Goal: Find specific page/section: Find specific page/section

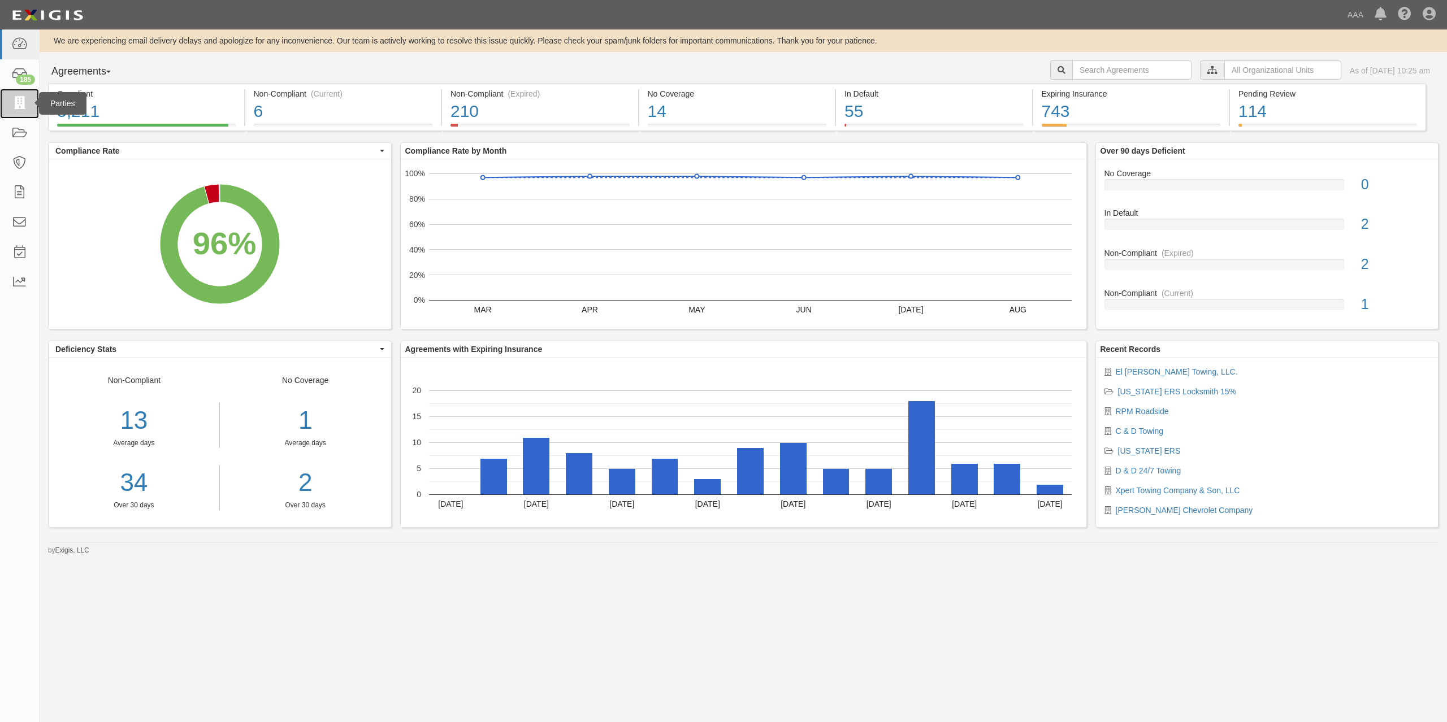
click at [9, 103] on link at bounding box center [19, 104] width 39 height 30
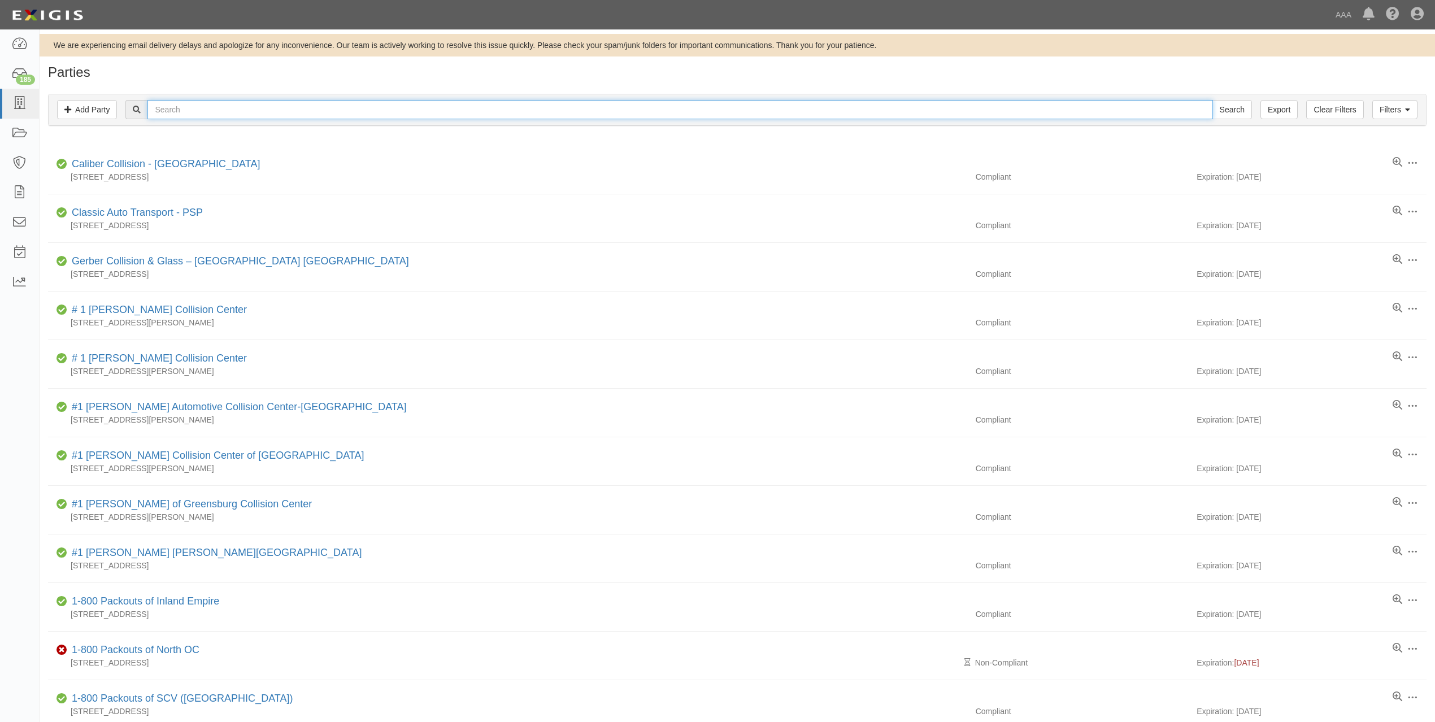
click at [269, 118] on input "text" at bounding box center [680, 109] width 1065 height 19
type input "c&D"
click at [1213, 100] on input "Search" at bounding box center [1233, 109] width 40 height 19
click at [1051, 82] on div "Parties Add Party Filters Add Party Clear Filters Export c&D Search Filters Com…" at bounding box center [738, 641] width 1396 height 1153
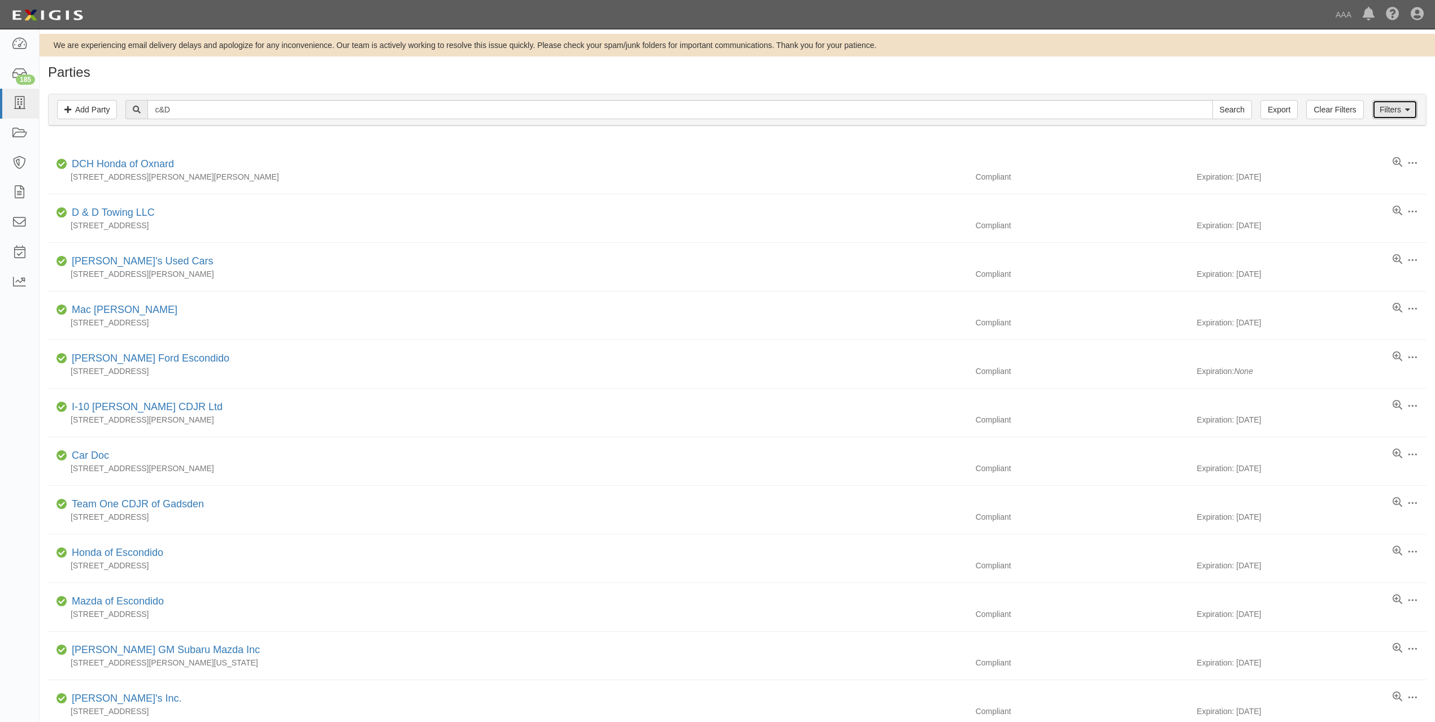
click at [1388, 105] on link "Filters" at bounding box center [1395, 109] width 45 height 19
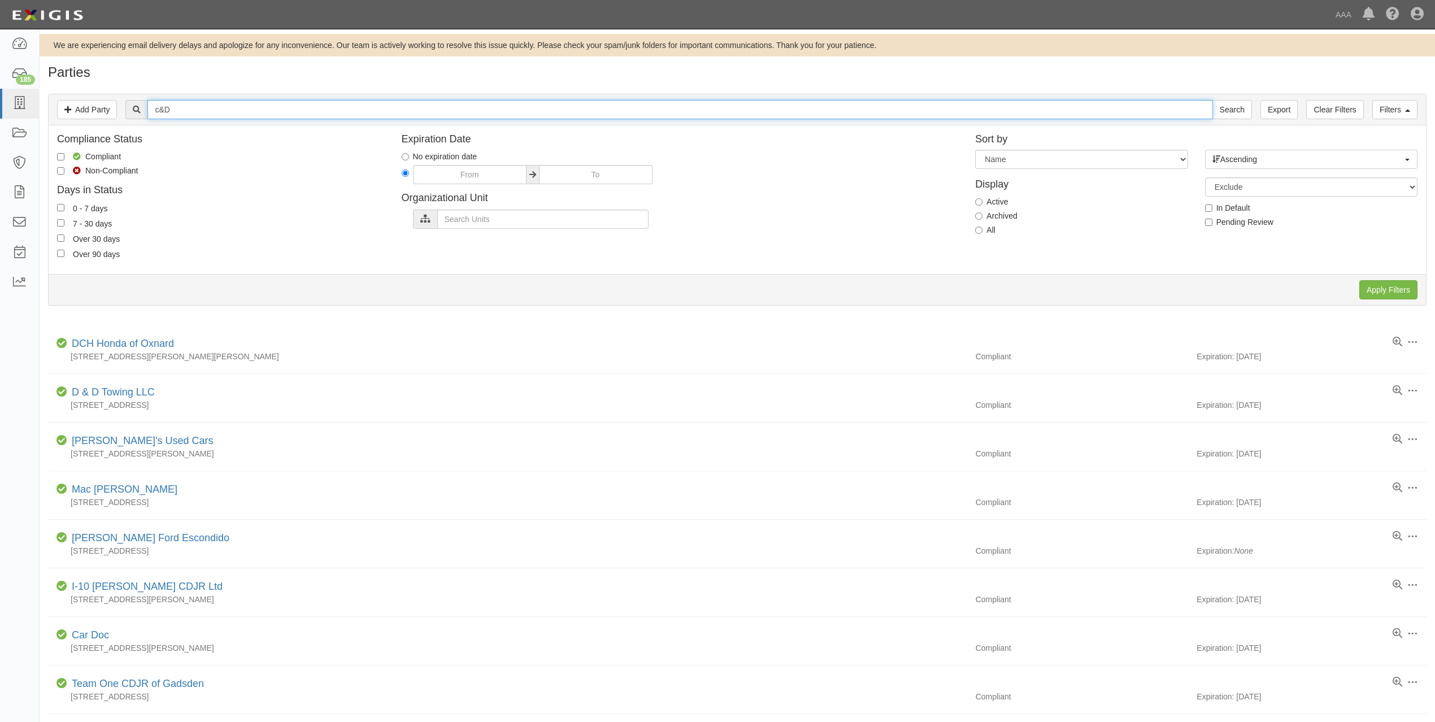
drag, startPoint x: 224, startPoint y: 110, endPoint x: 76, endPoint y: 98, distance: 148.5
click at [76, 98] on div "Filters Add Party Clear Filters Export c&D Search Filters" at bounding box center [738, 109] width 1378 height 31
click at [562, 227] on input "text" at bounding box center [542, 219] width 211 height 19
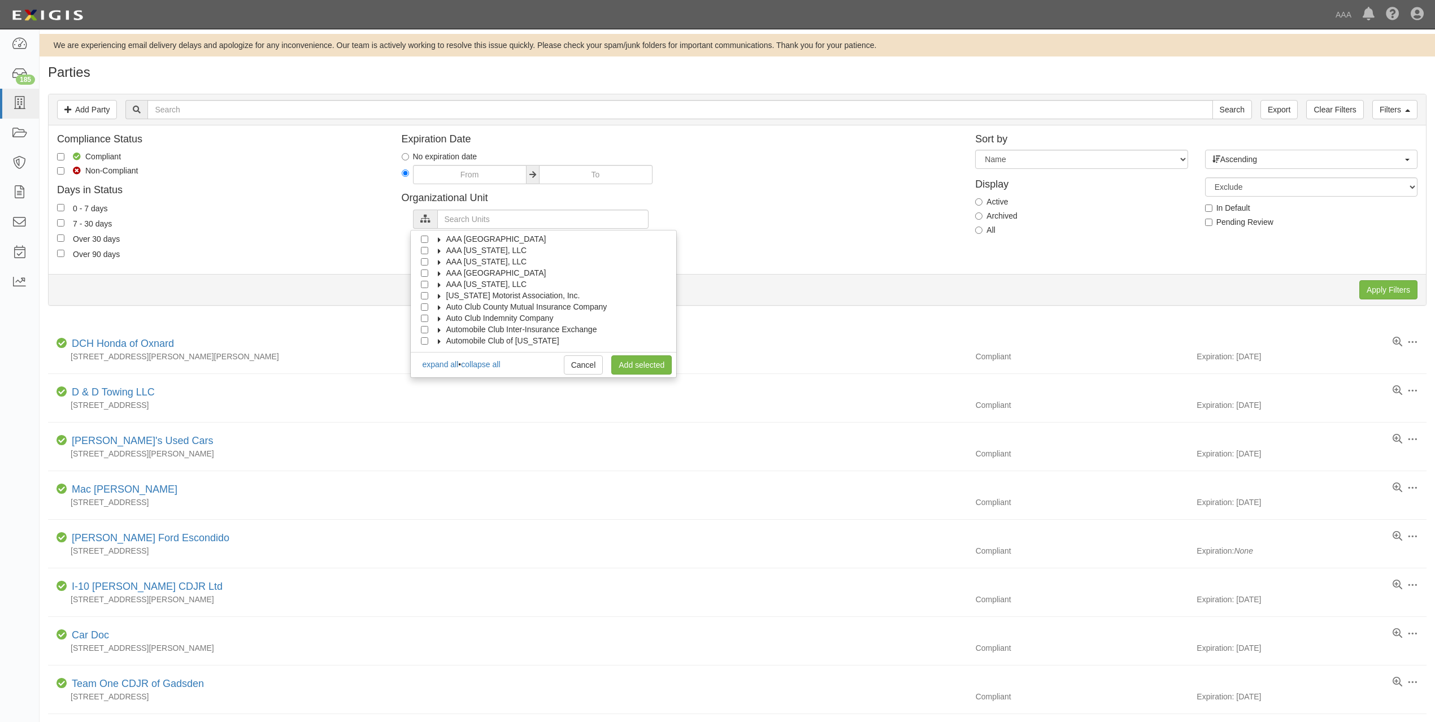
click at [478, 247] on span "AAA [US_STATE], LLC" at bounding box center [486, 250] width 81 height 9
click at [416, 274] on li "AAA [US_STATE], LLC" at bounding box center [544, 272] width 266 height 11
click at [425, 275] on input "AAA New Mexico, LLC" at bounding box center [424, 273] width 7 height 7
checkbox input "true"
click at [787, 184] on div at bounding box center [680, 176] width 557 height 22
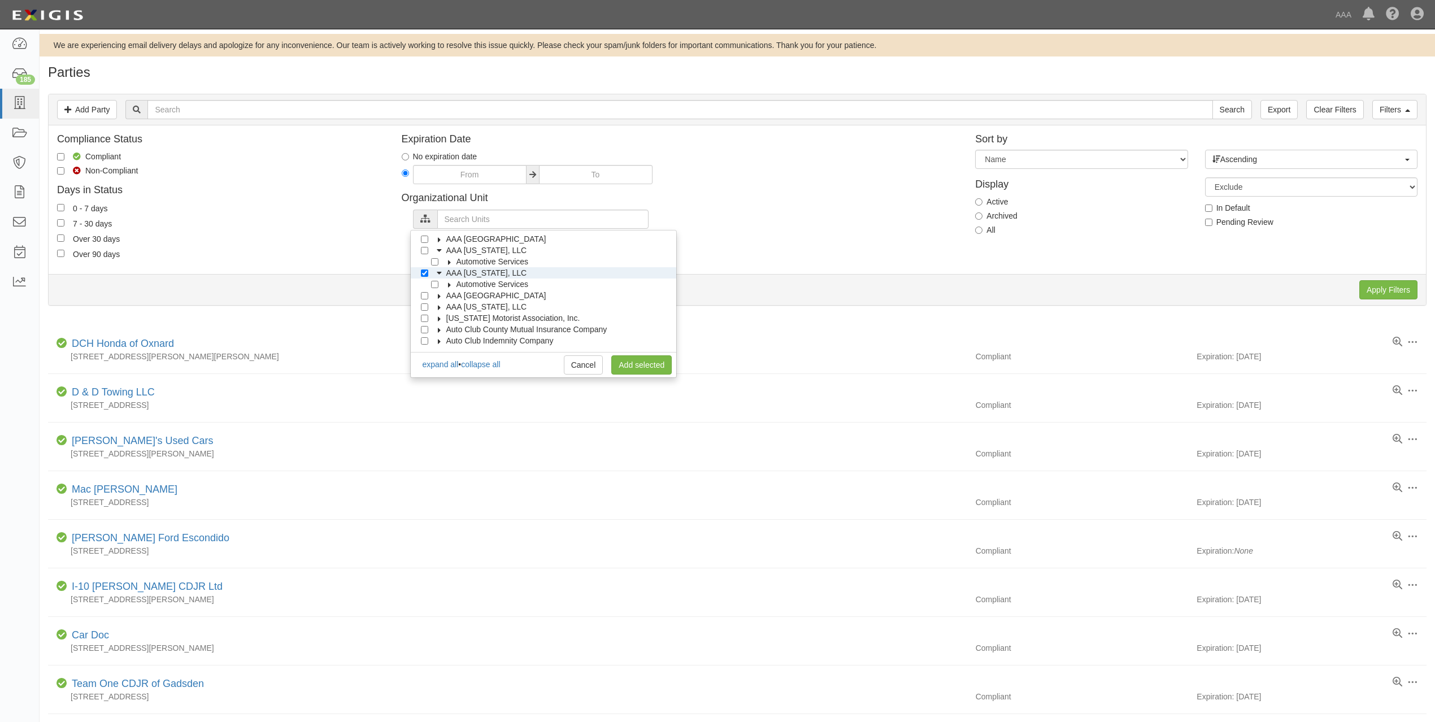
click at [109, 166] on label "Non-Compliant" at bounding box center [97, 170] width 81 height 11
click at [64, 167] on input "Non-Compliant" at bounding box center [60, 170] width 7 height 7
checkbox input "true"
click at [630, 365] on link "Add selected" at bounding box center [641, 364] width 60 height 19
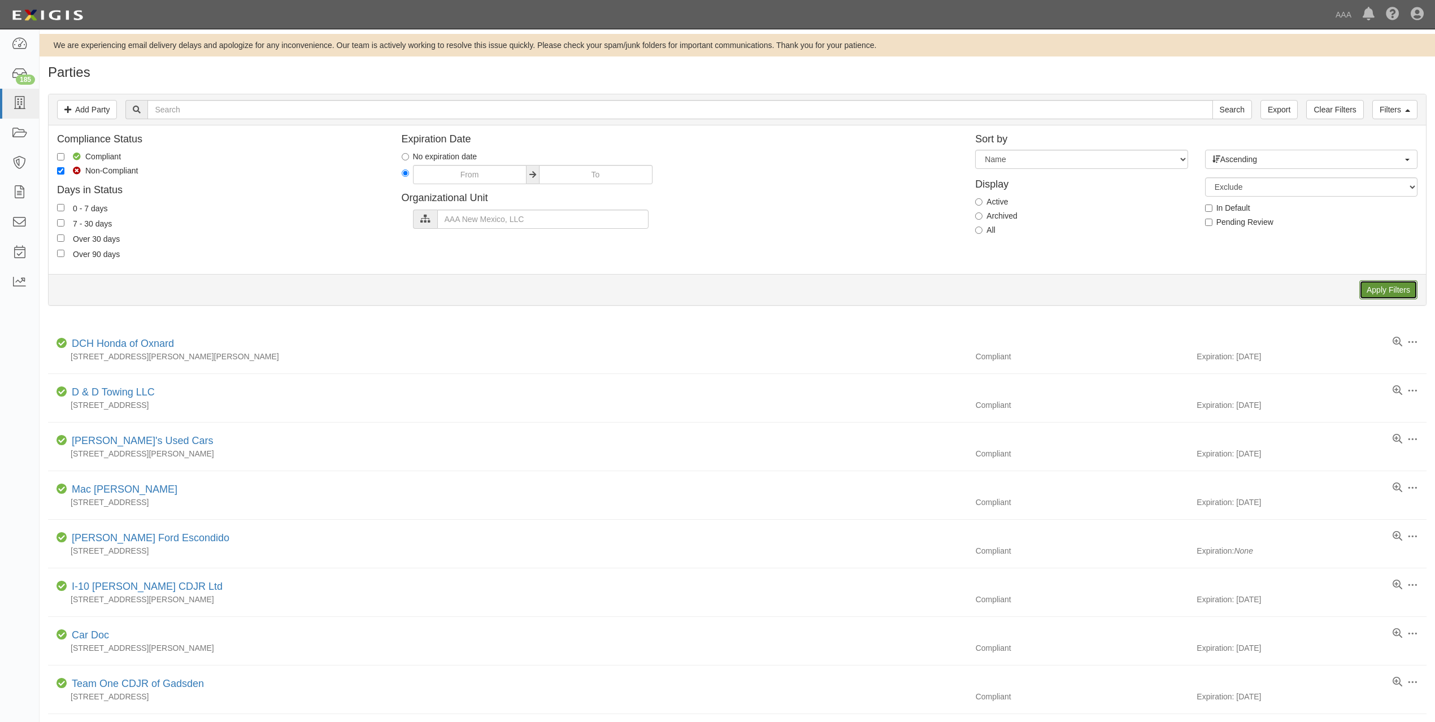
click at [1382, 294] on input "Apply Filters" at bounding box center [1389, 289] width 58 height 19
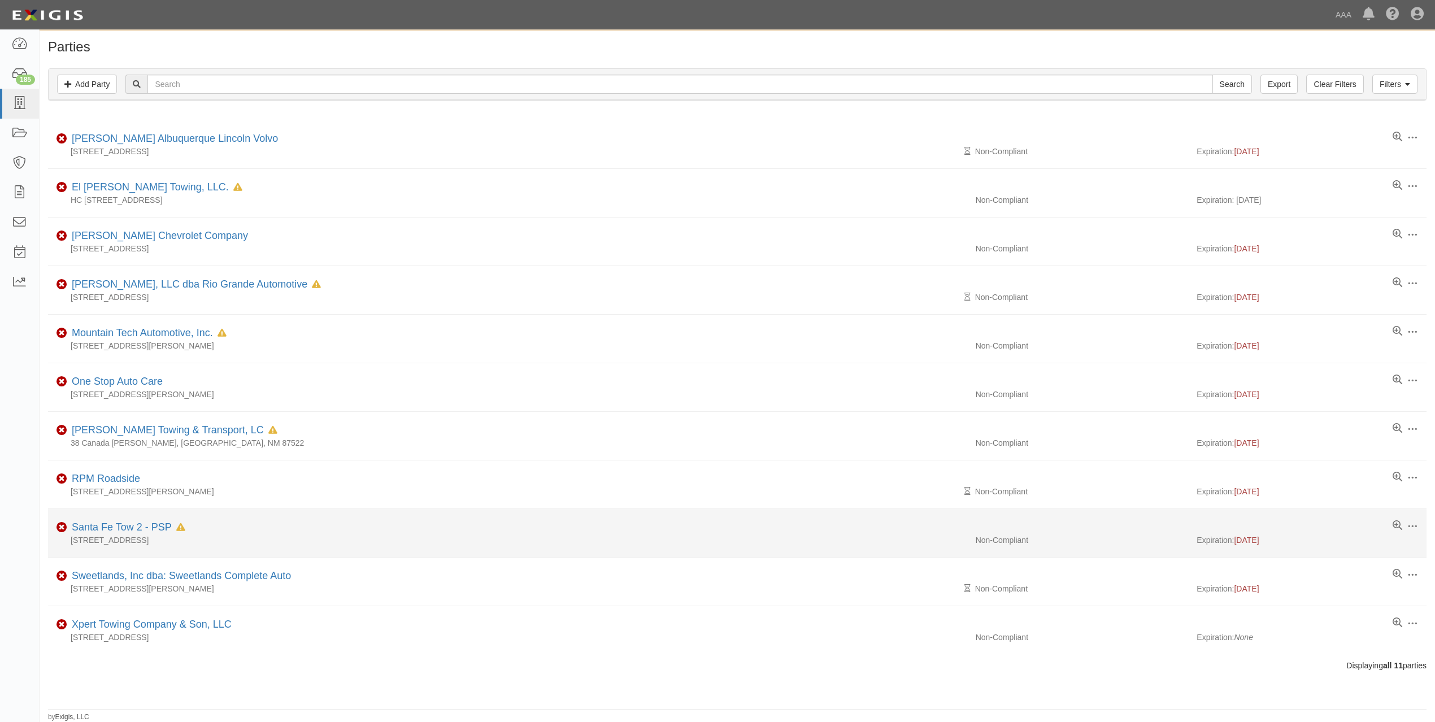
scroll to position [28, 0]
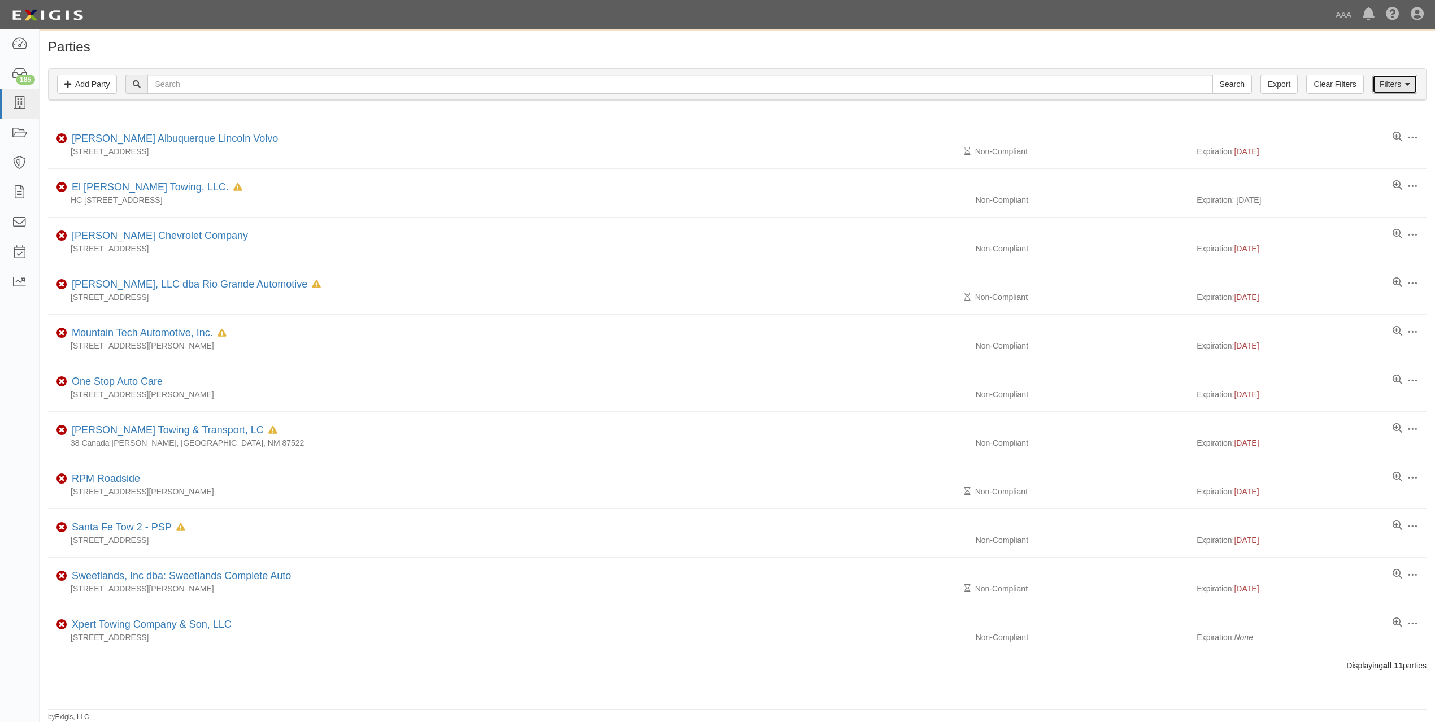
click at [1386, 76] on link "Filters" at bounding box center [1395, 84] width 45 height 19
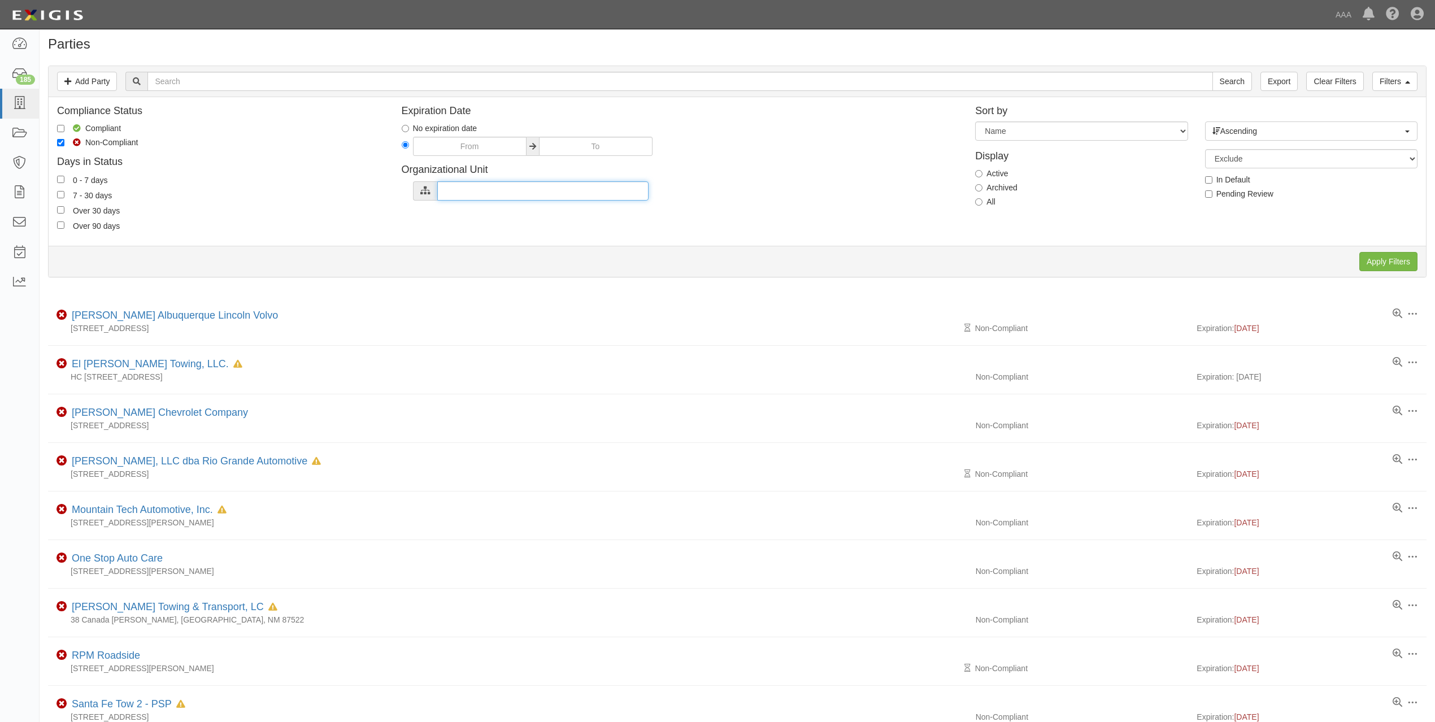
click at [480, 200] on input "text" at bounding box center [542, 190] width 211 height 19
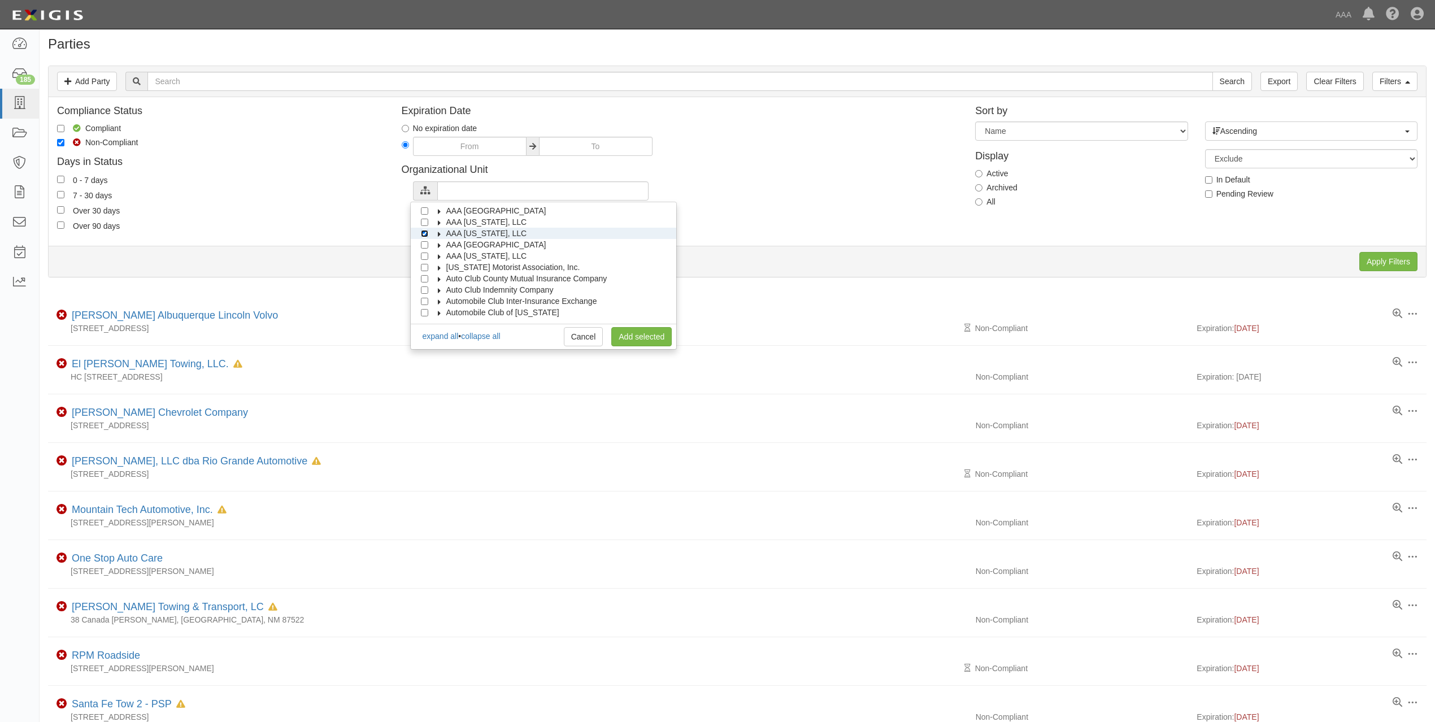
click at [427, 233] on input "AAA New Mexico, LLC" at bounding box center [424, 233] width 7 height 7
checkbox input "false"
click at [423, 224] on input "AAA Hawaii, LLC" at bounding box center [424, 222] width 7 height 7
checkbox input "true"
click at [633, 335] on link "Add selected" at bounding box center [641, 336] width 60 height 19
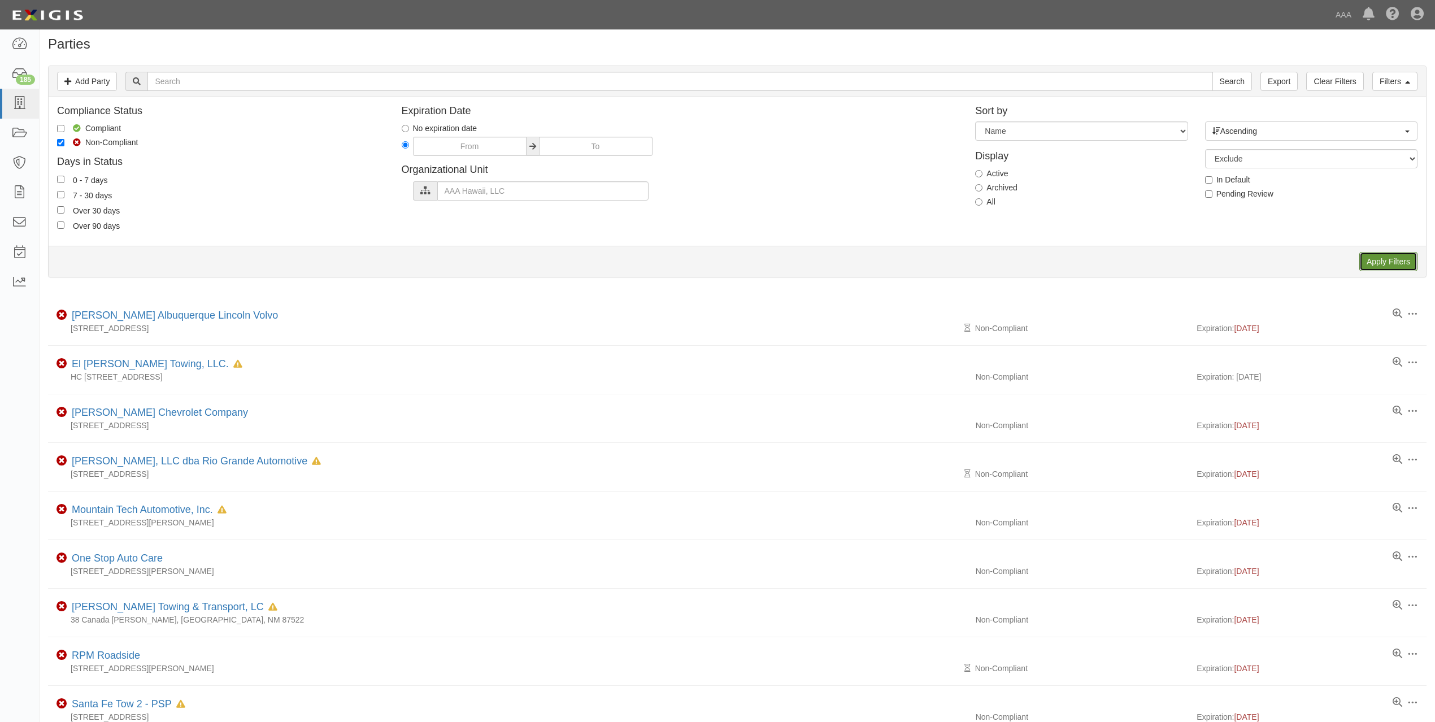
click at [1405, 263] on input "Apply Filters" at bounding box center [1389, 261] width 58 height 19
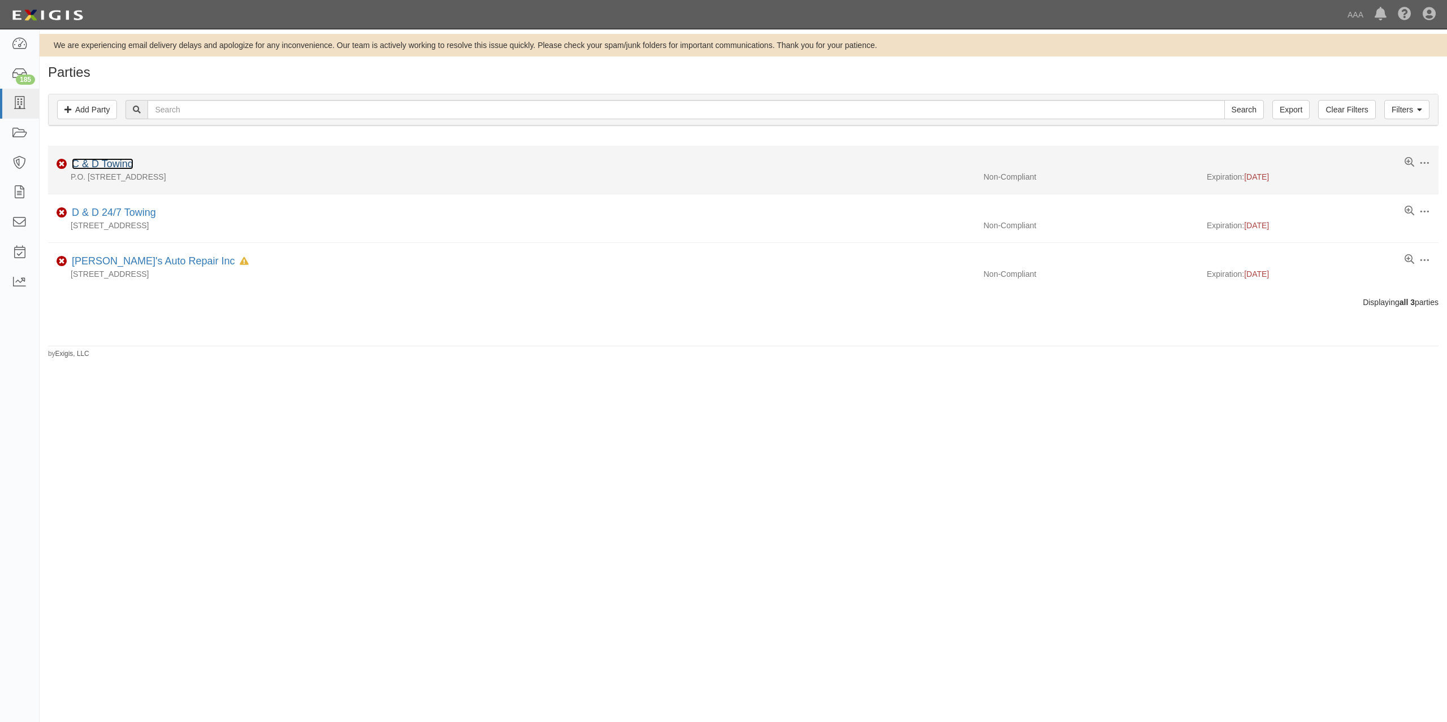
click at [87, 164] on link "C & D Towing" at bounding box center [103, 163] width 62 height 11
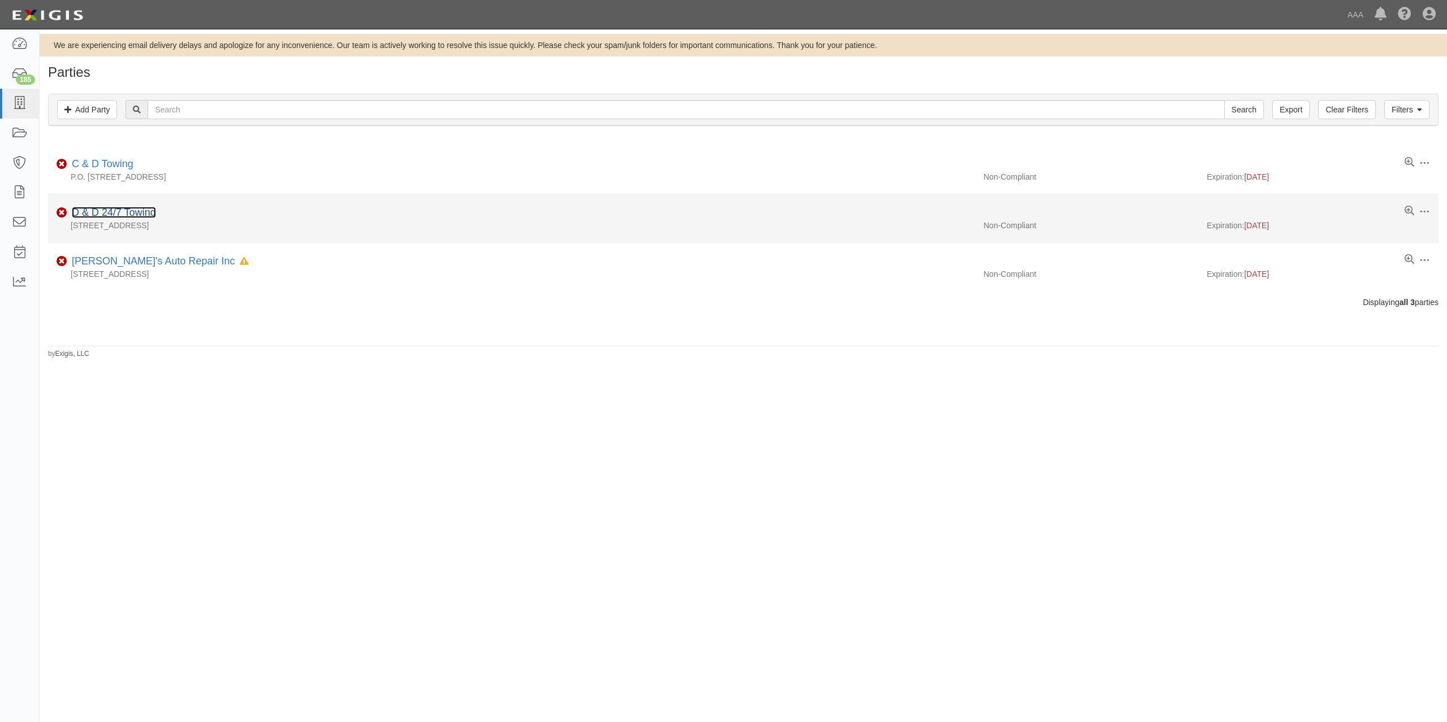
click at [114, 212] on link "D & D 24/7 Towing" at bounding box center [114, 212] width 84 height 11
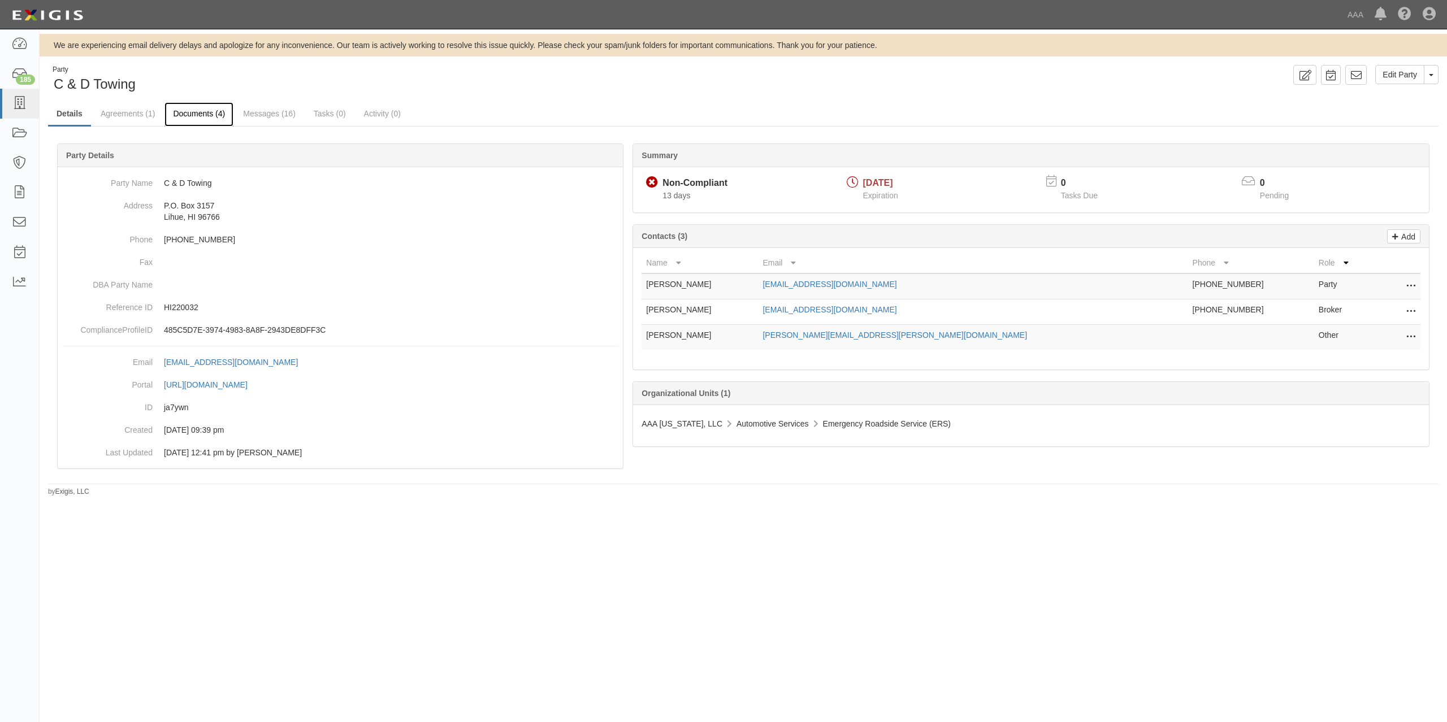
click at [216, 118] on link "Documents (4)" at bounding box center [198, 114] width 69 height 24
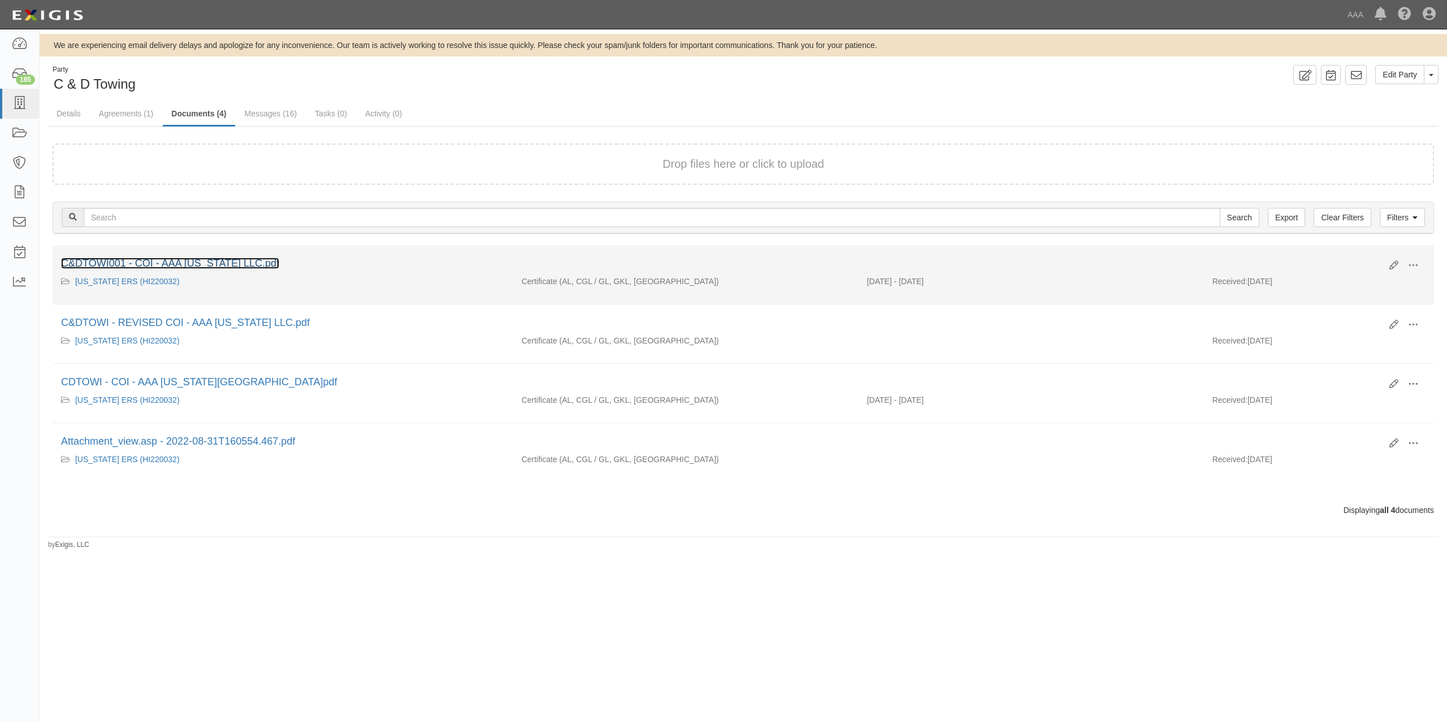
click at [209, 263] on link "C&DTOWI001 - COI - AAA [US_STATE] LLC.pdf" at bounding box center [170, 263] width 218 height 11
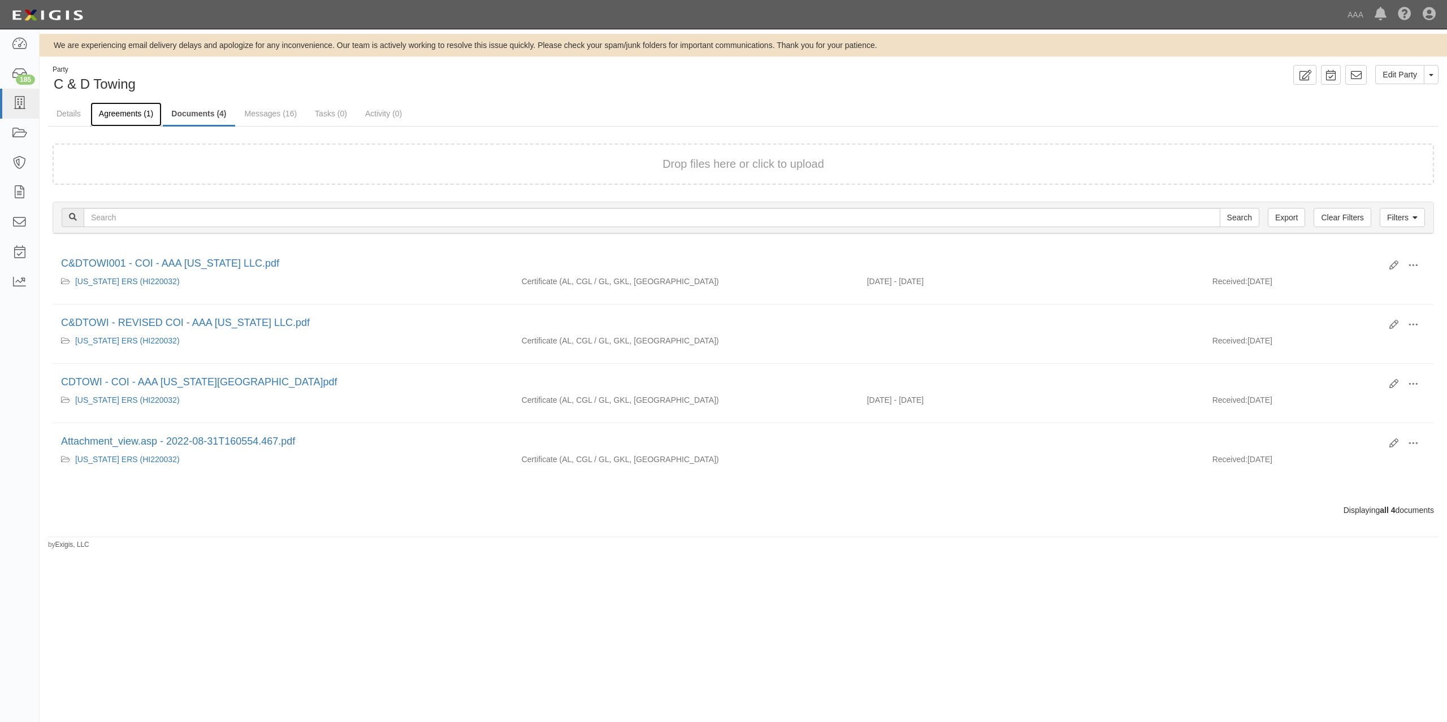
click at [145, 115] on link "Agreements (1)" at bounding box center [125, 114] width 71 height 24
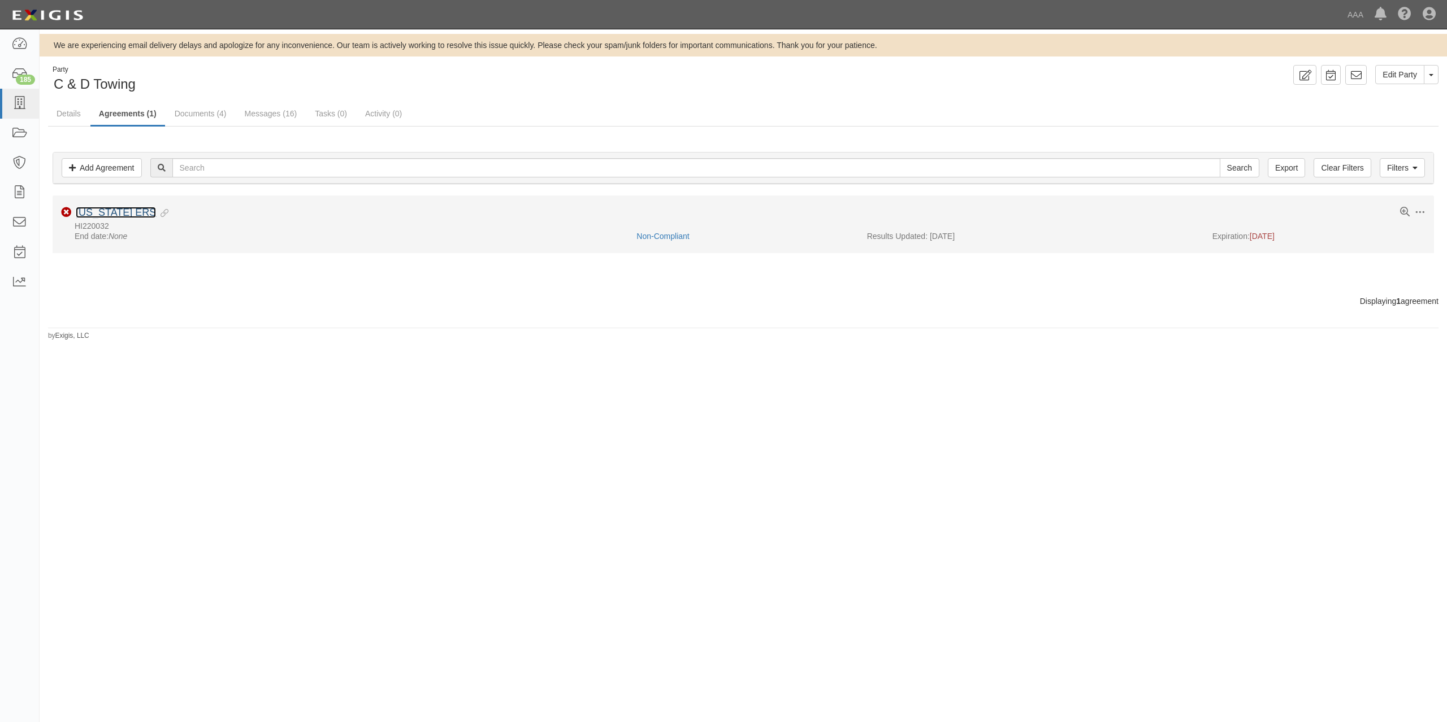
click at [120, 214] on link "Hawaii ERS" at bounding box center [116, 212] width 80 height 11
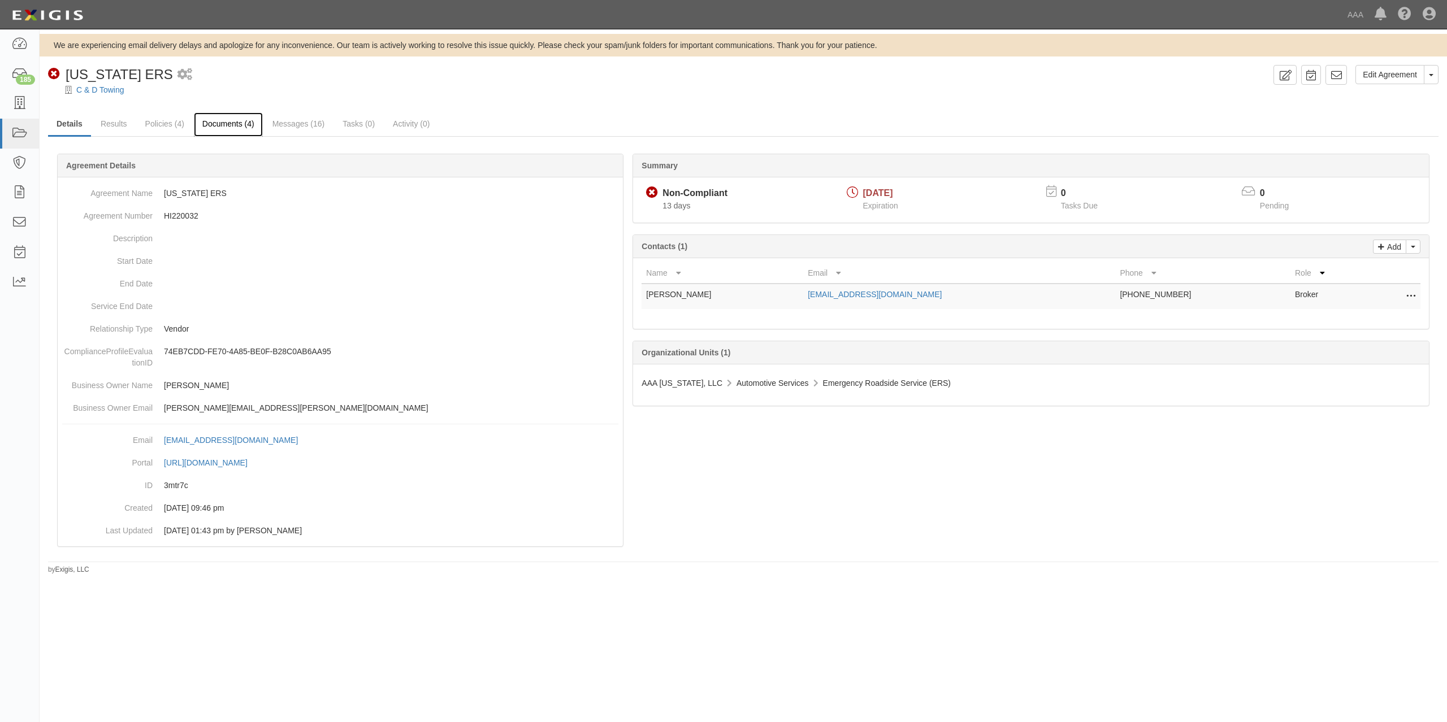
click at [233, 120] on link "Documents (4)" at bounding box center [228, 124] width 69 height 24
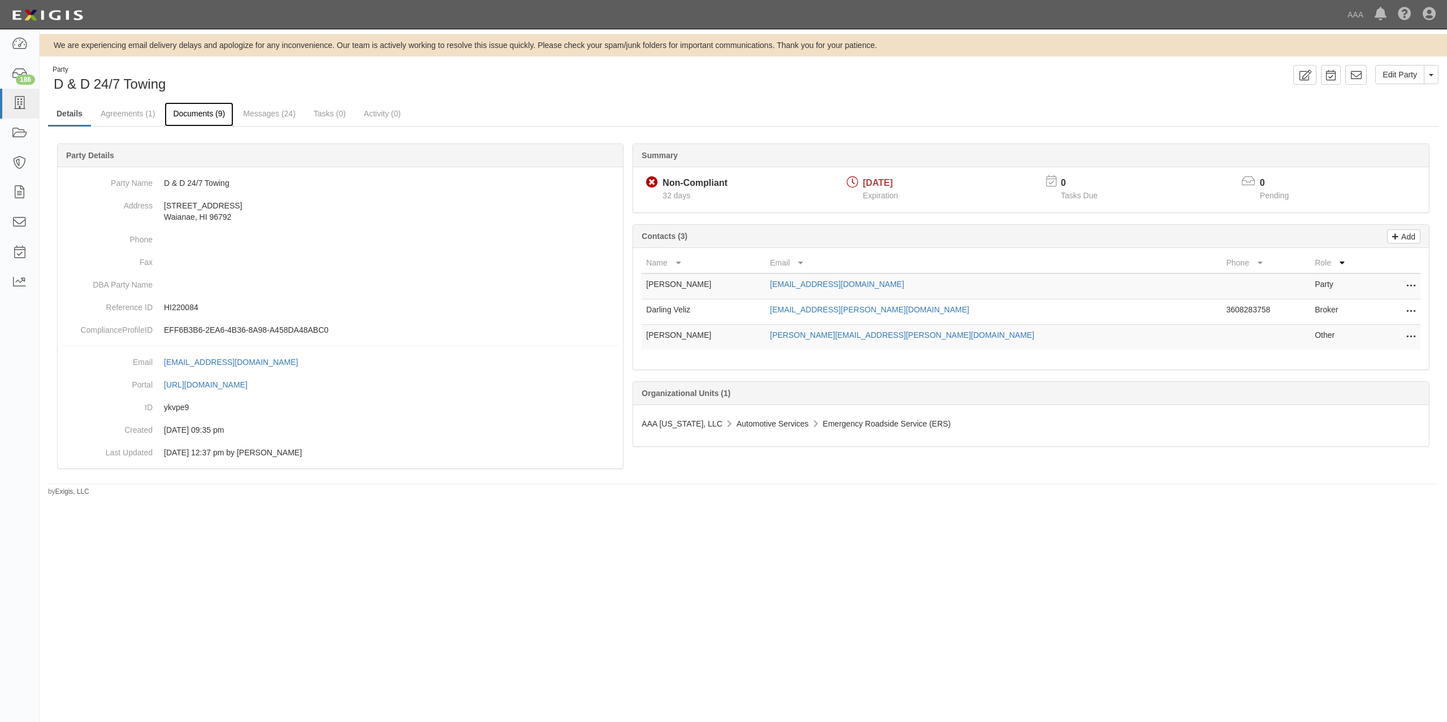
click at [195, 115] on link "Documents (9)" at bounding box center [198, 114] width 69 height 24
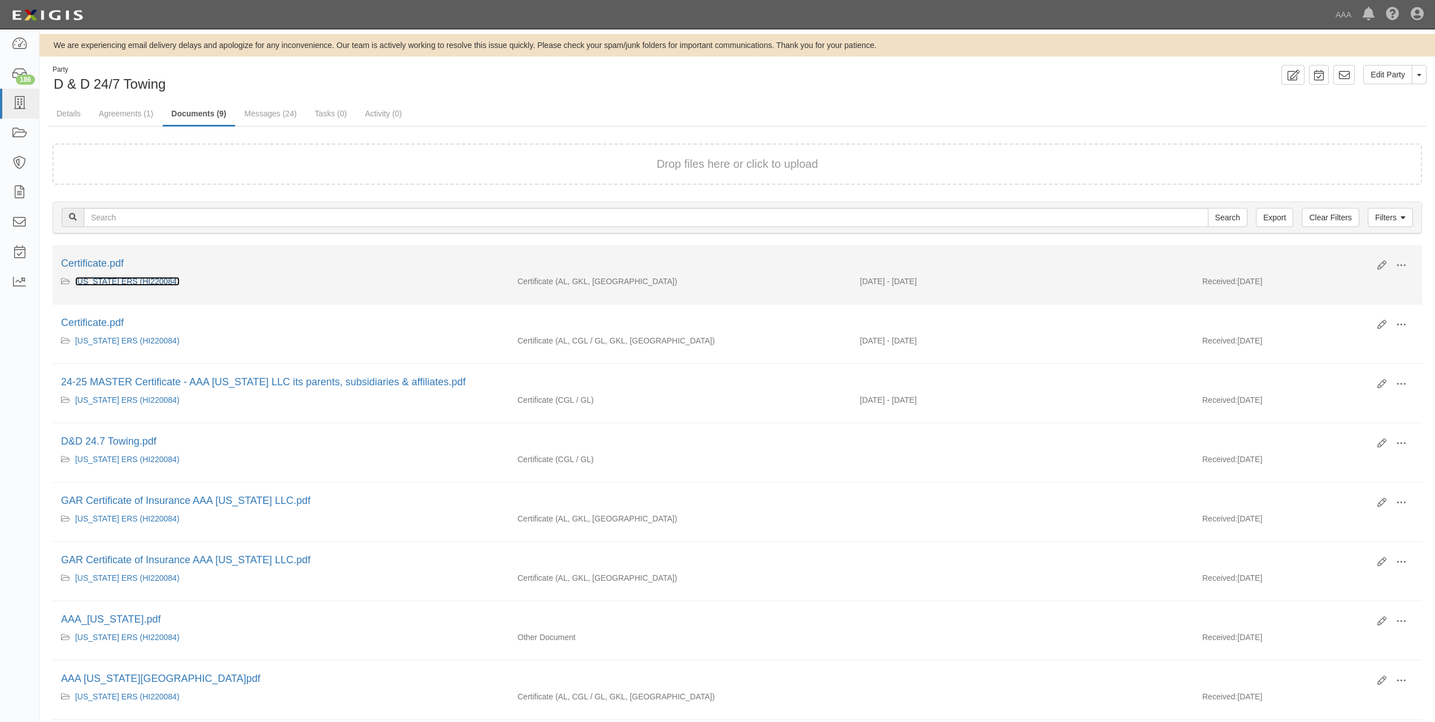
click at [145, 280] on link "Hawaii ERS (HI220084)" at bounding box center [127, 281] width 105 height 9
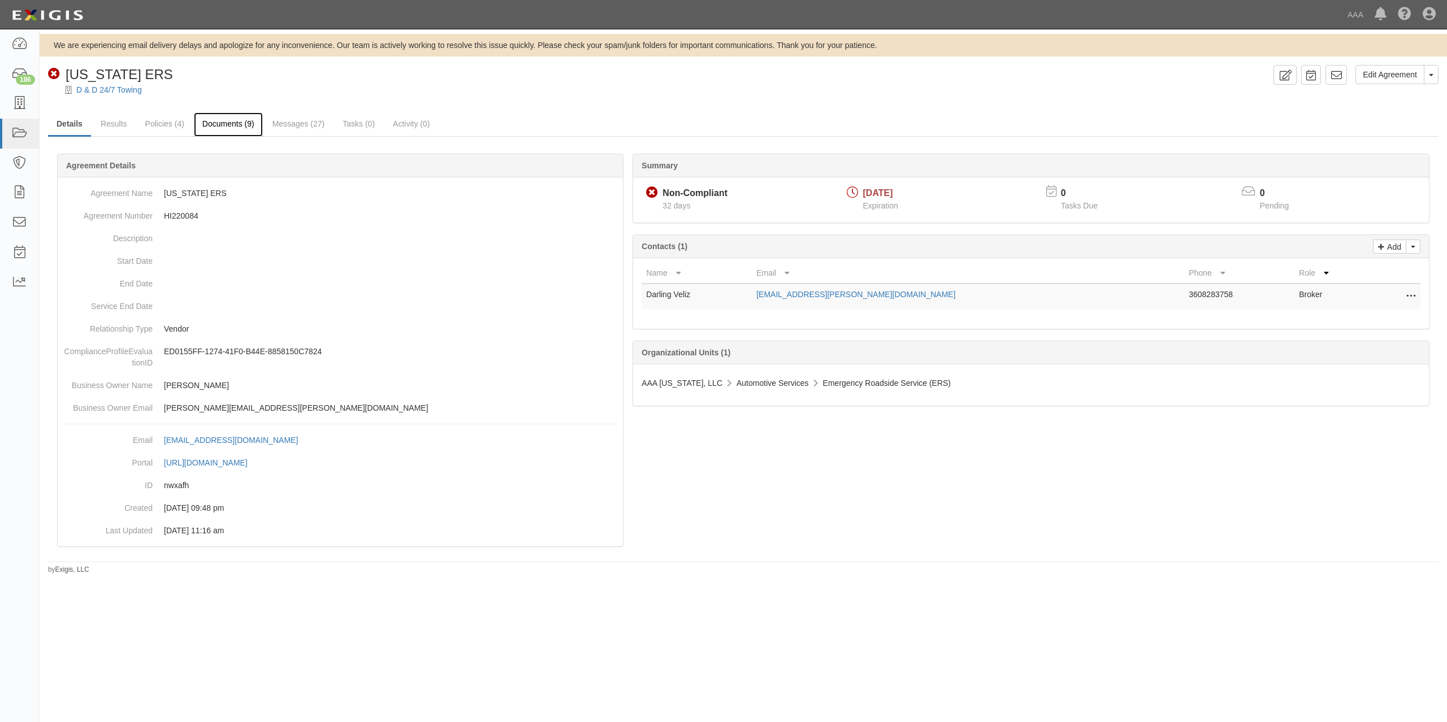
click at [241, 124] on link "Documents (9)" at bounding box center [228, 124] width 69 height 24
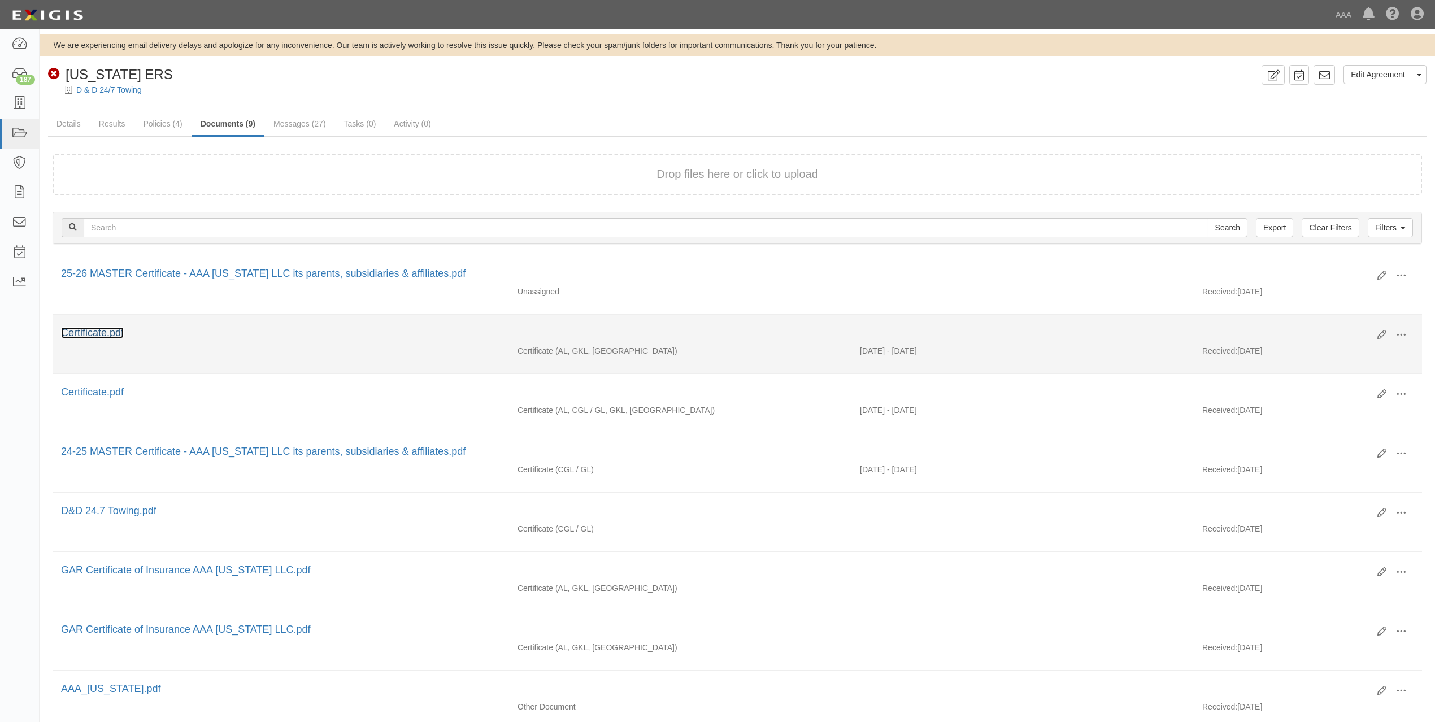
click at [112, 335] on link "Certificate.pdf" at bounding box center [92, 332] width 63 height 11
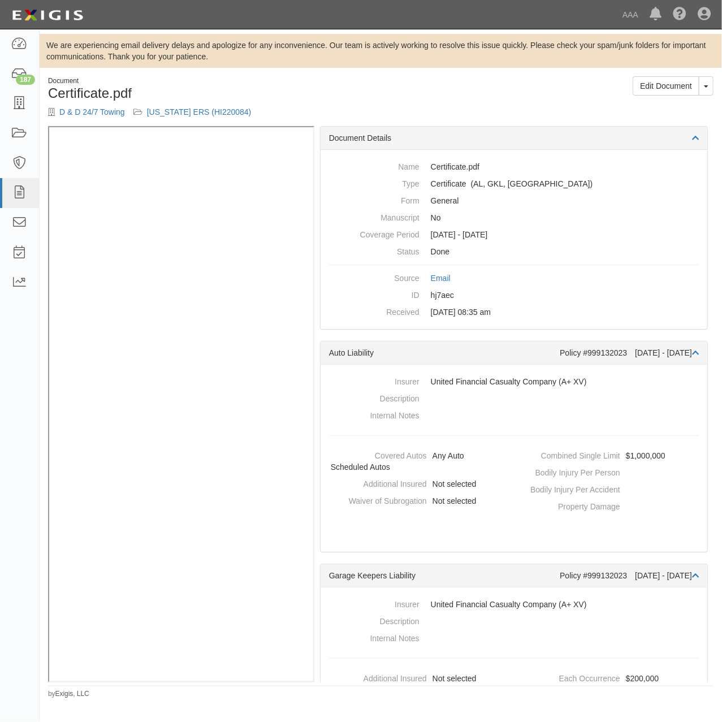
click at [365, 91] on h1 "Certificate.pdf" at bounding box center [210, 93] width 324 height 15
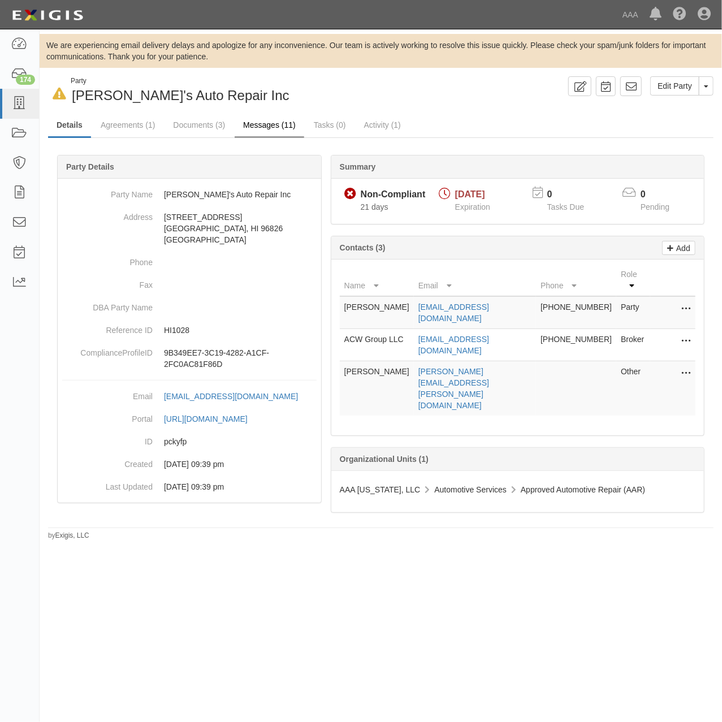
drag, startPoint x: 453, startPoint y: 99, endPoint x: 279, endPoint y: 131, distance: 177.5
click at [453, 99] on div "In Default since [DATE] Party [PERSON_NAME]'s Auto Repair Inc Edit Party Toggle…" at bounding box center [381, 90] width 682 height 29
